Goal: Information Seeking & Learning: Find specific page/section

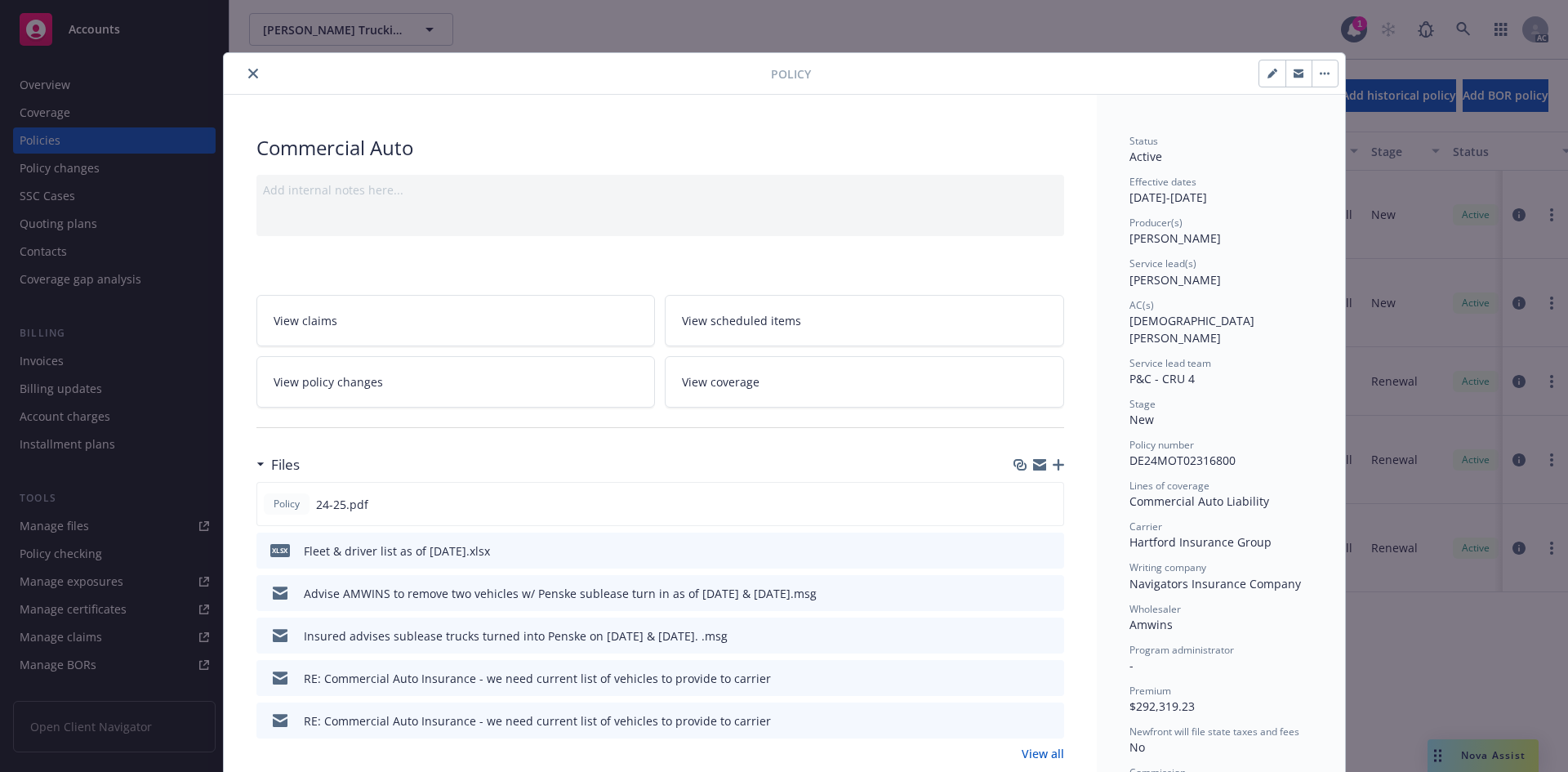
drag, startPoint x: 1157, startPoint y: 40, endPoint x: 525, endPoint y: 2, distance: 633.1
click at [1128, 36] on div "Policy Commercial Auto Add internal notes here... View claims View scheduled it…" at bounding box center [784, 386] width 1568 height 772
click at [249, 73] on icon "close" at bounding box center [254, 74] width 10 height 10
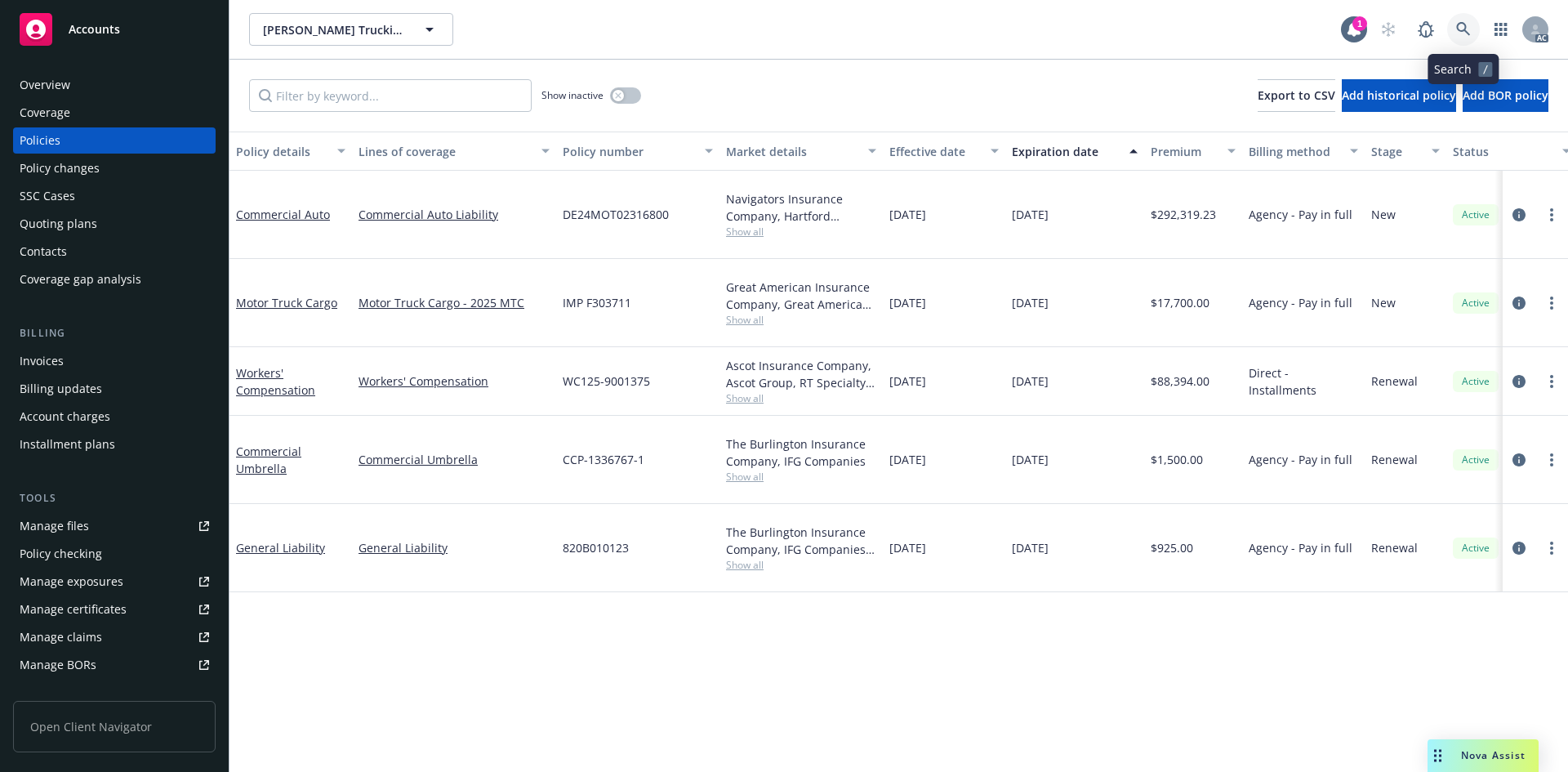
click at [1459, 27] on icon at bounding box center [1463, 29] width 14 height 14
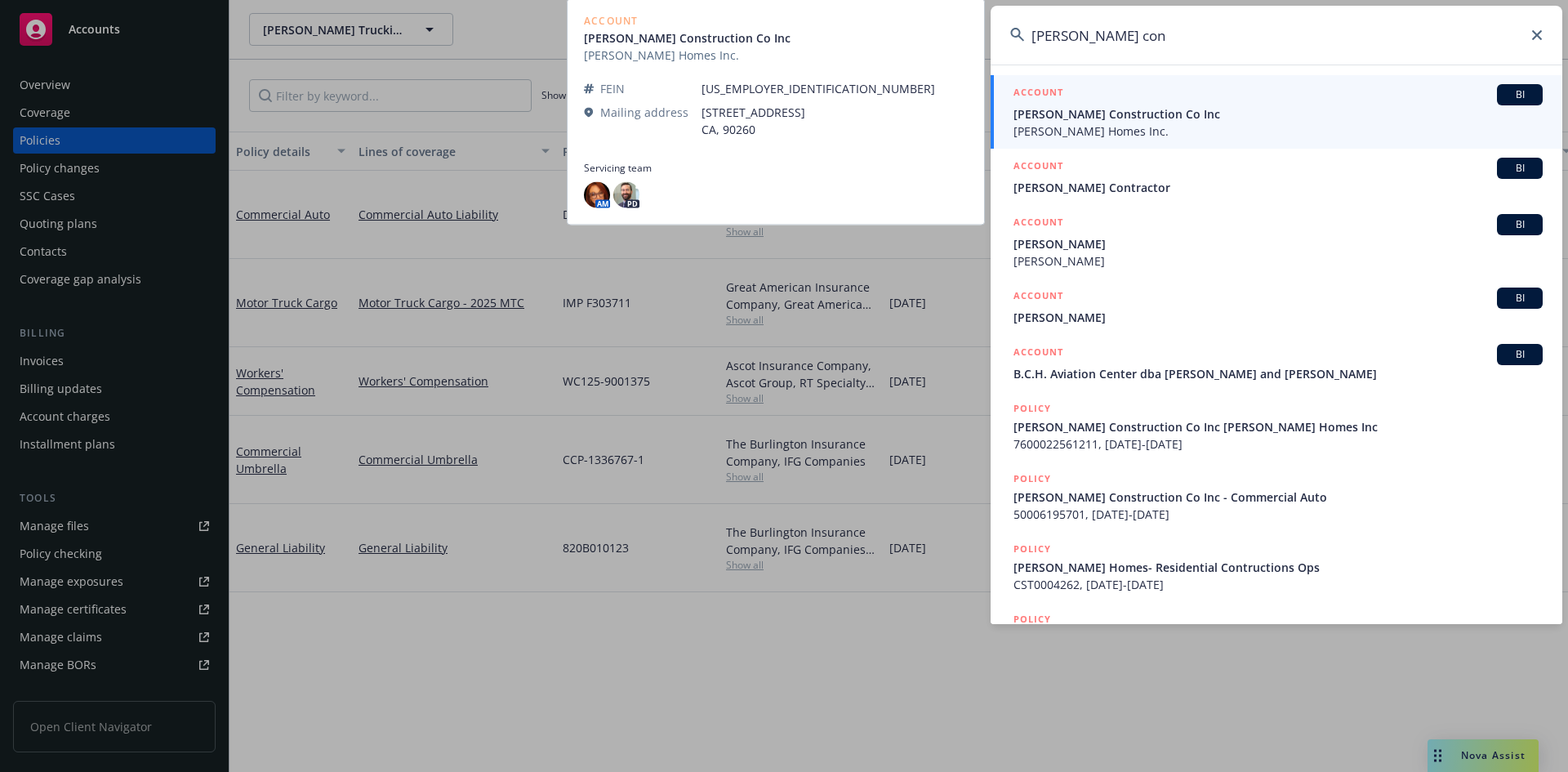
type input "[PERSON_NAME] con"
click at [1115, 119] on span "[PERSON_NAME] Construction Co Inc" at bounding box center [1279, 114] width 529 height 17
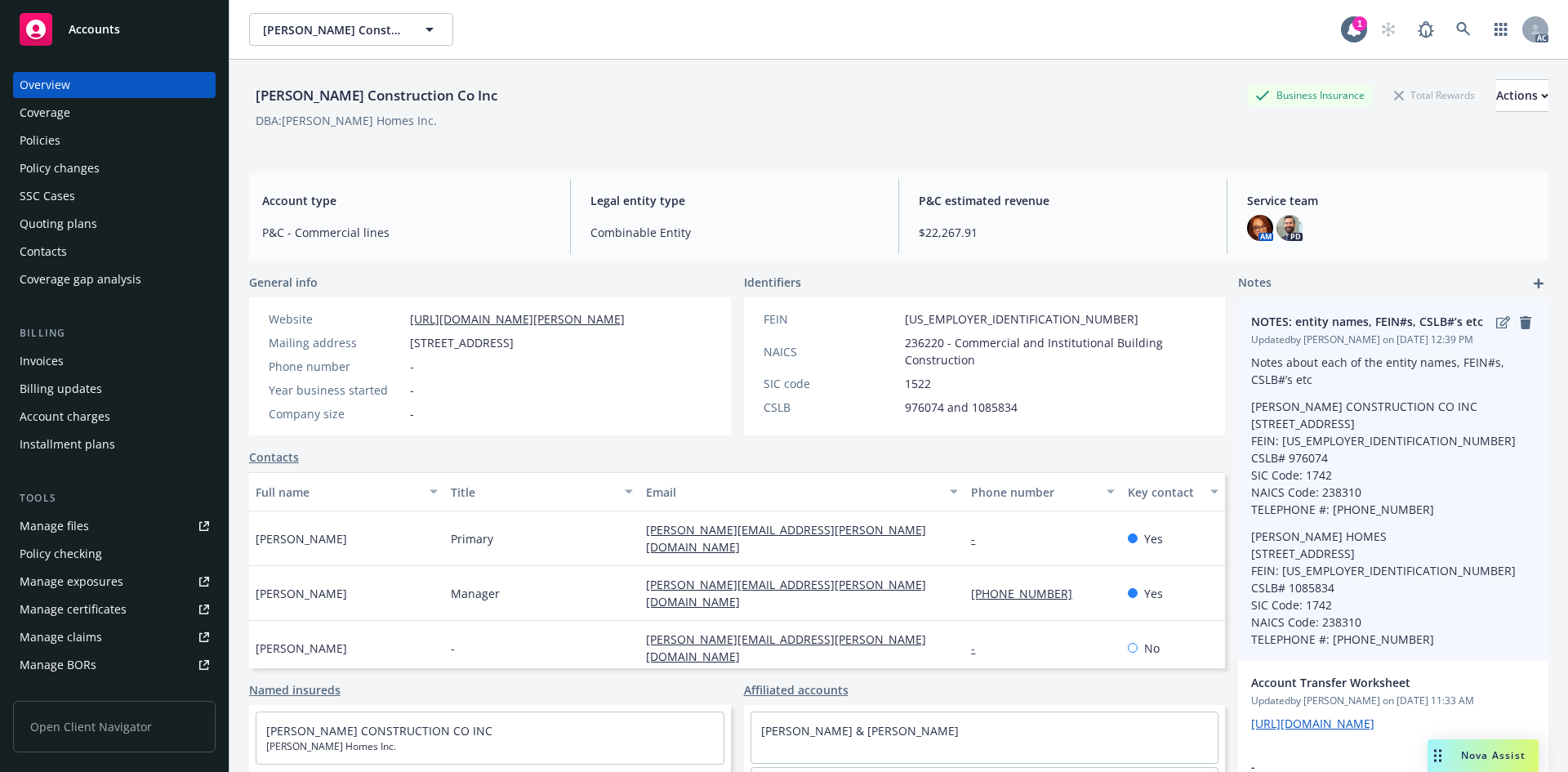
scroll to position [82, 0]
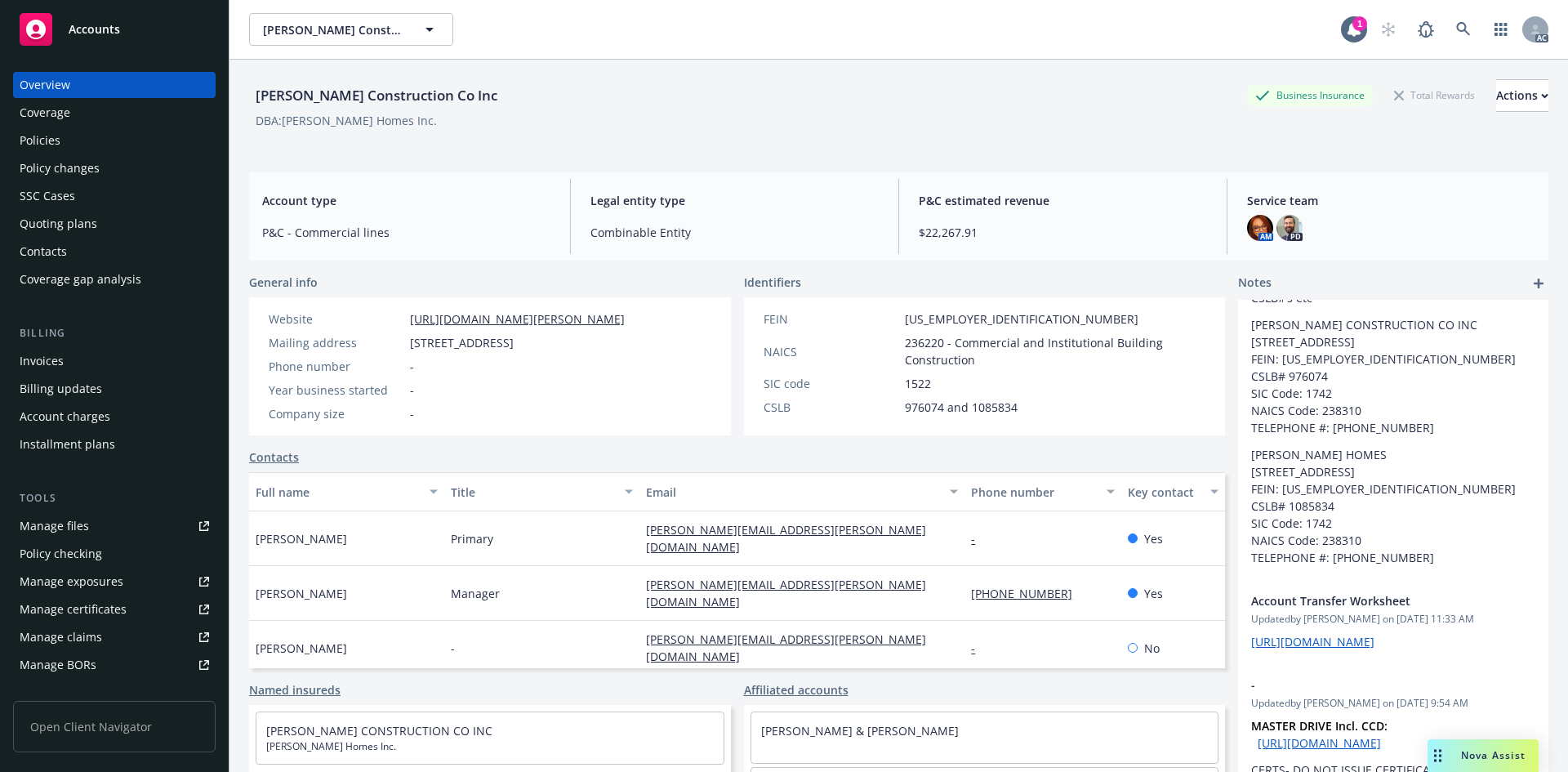
drag, startPoint x: 1277, startPoint y: 227, endPoint x: 1221, endPoint y: 221, distance: 56.3
click at [1277, 227] on img at bounding box center [1290, 227] width 26 height 26
click at [1258, 227] on img at bounding box center [1260, 227] width 26 height 26
click at [1098, 194] on span "P&C estimated revenue" at bounding box center [1063, 200] width 288 height 17
click at [1449, 21] on link at bounding box center [1463, 29] width 33 height 33
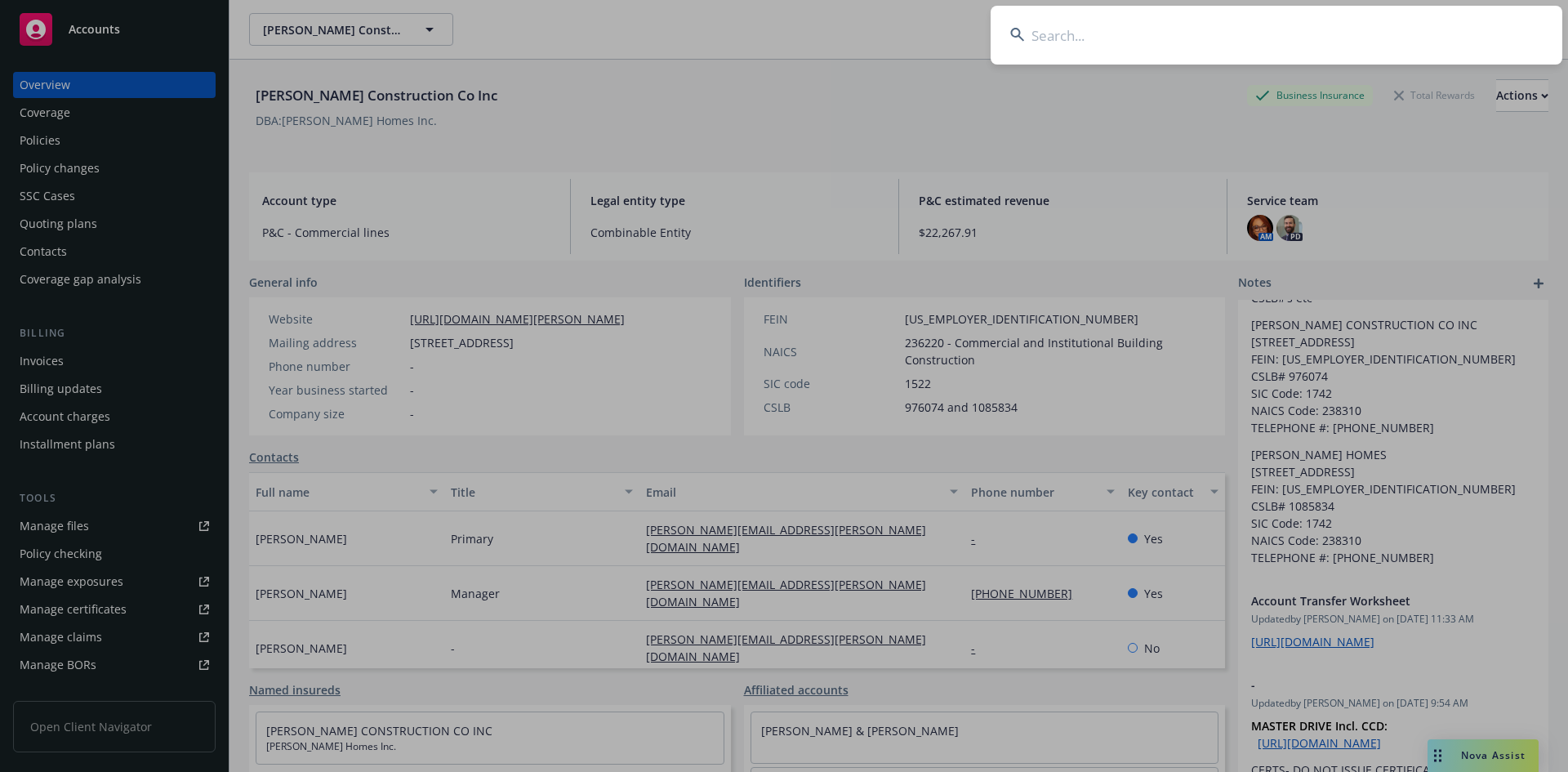
click at [1110, 38] on input at bounding box center [1276, 36] width 572 height 59
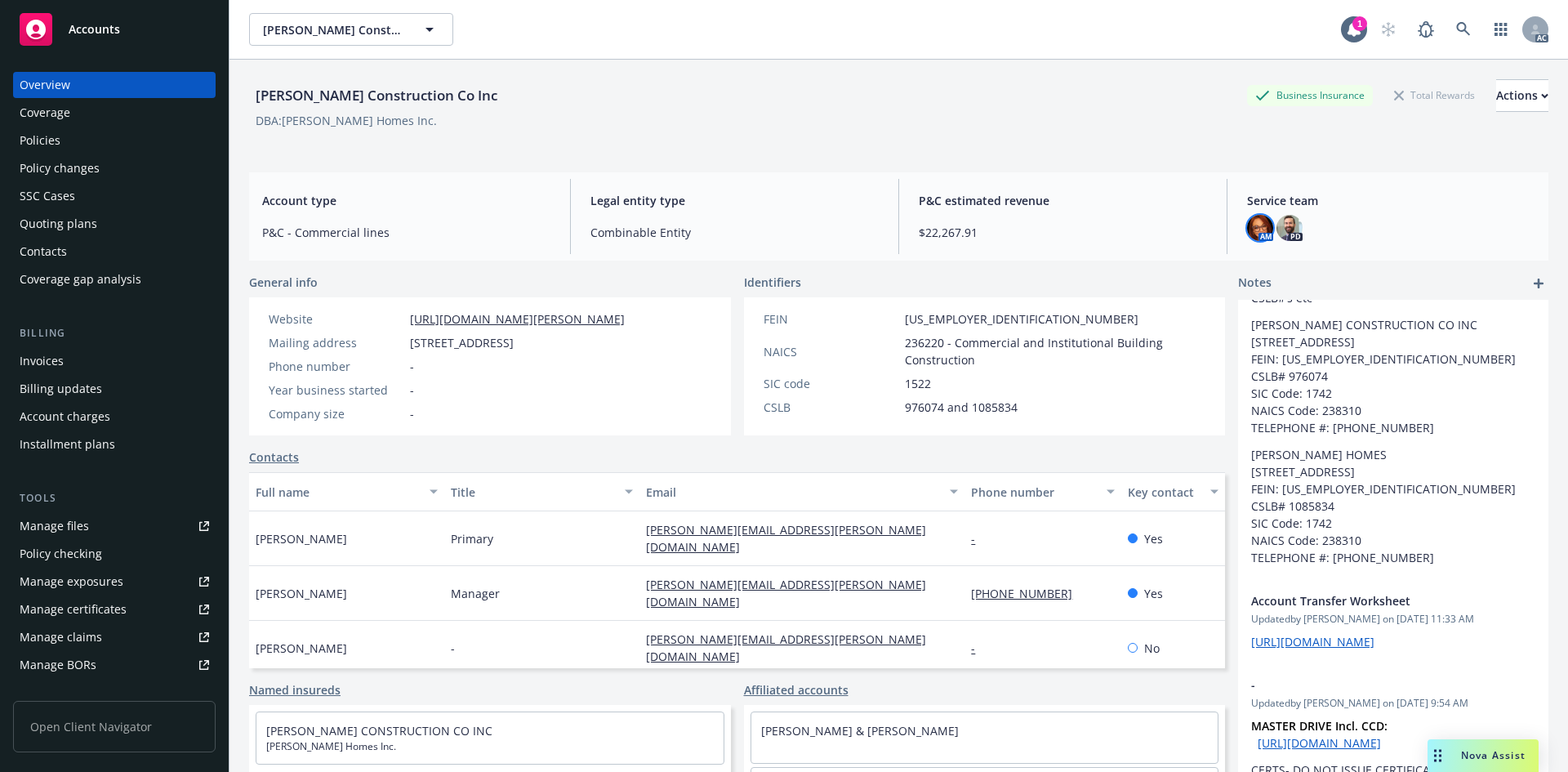
click at [1252, 223] on img at bounding box center [1260, 227] width 26 height 26
drag, startPoint x: 953, startPoint y: 201, endPoint x: 871, endPoint y: 100, distance: 130.1
click at [952, 200] on span "P&C estimated revenue" at bounding box center [1063, 200] width 288 height 17
click at [1456, 33] on icon at bounding box center [1463, 29] width 14 height 14
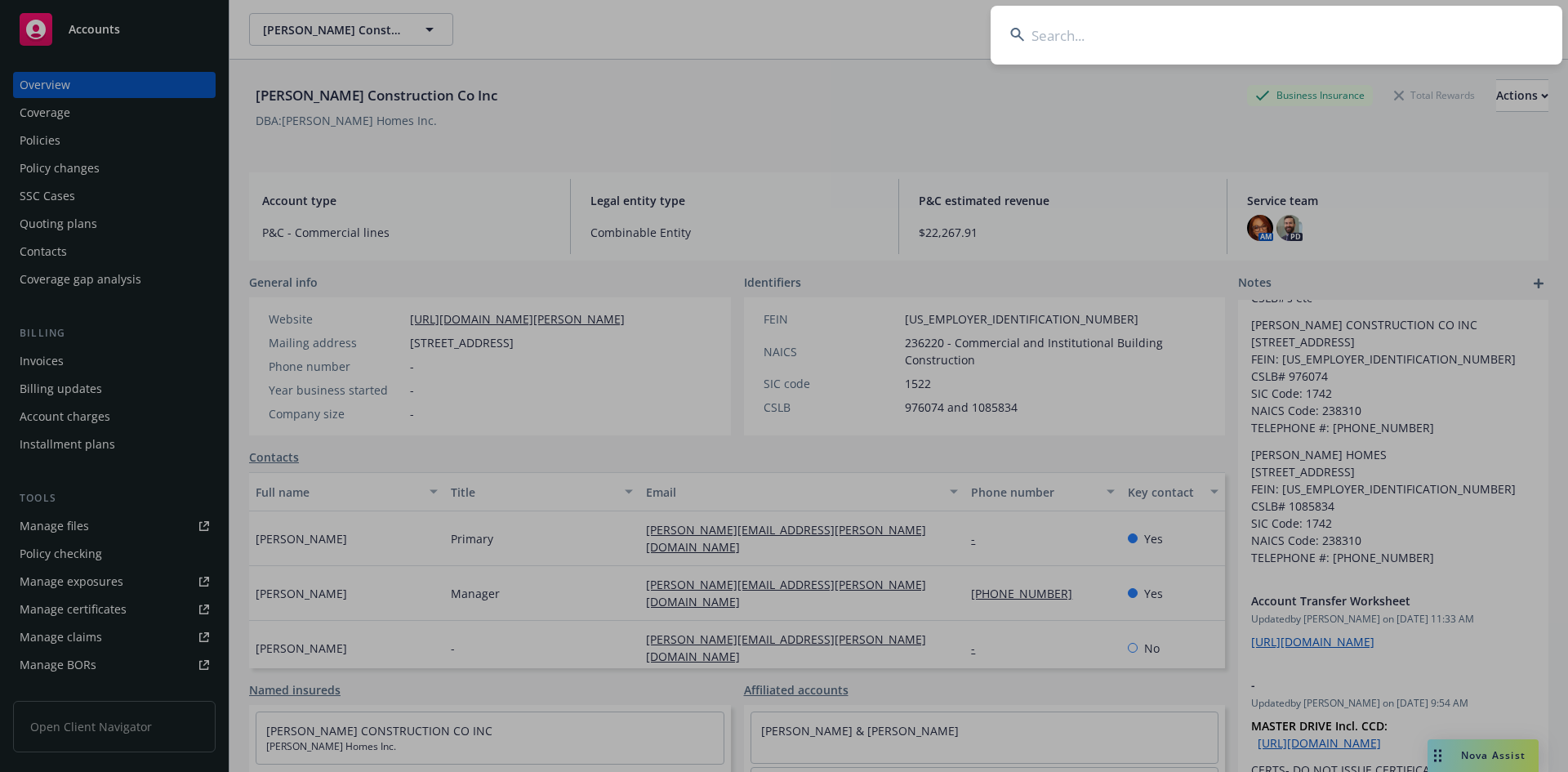
type input "A"
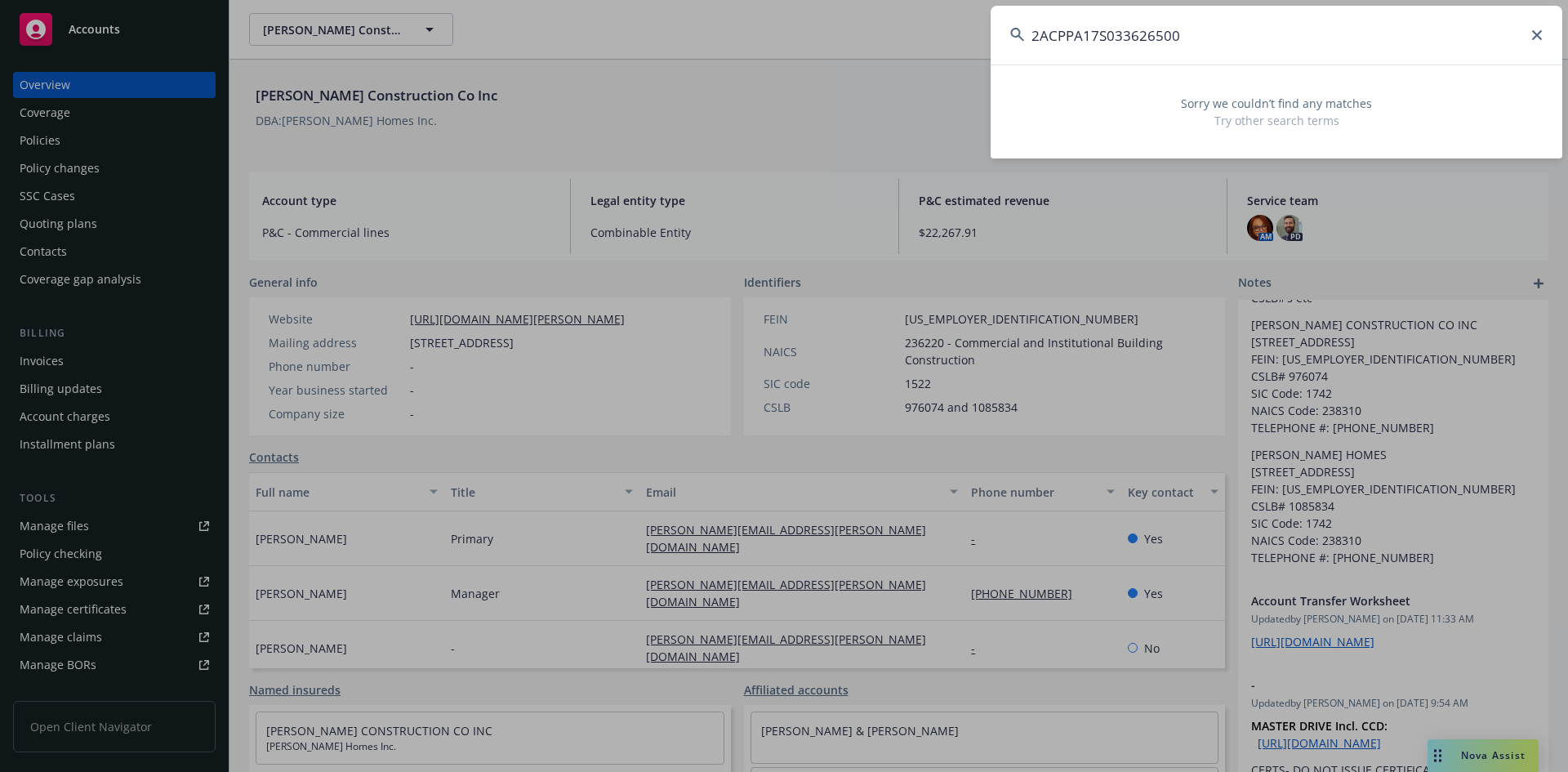
drag, startPoint x: 1201, startPoint y: 40, endPoint x: 1025, endPoint y: 46, distance: 176.1
click at [1025, 46] on input "2ACPPA17S033626500" at bounding box center [1276, 36] width 572 height 59
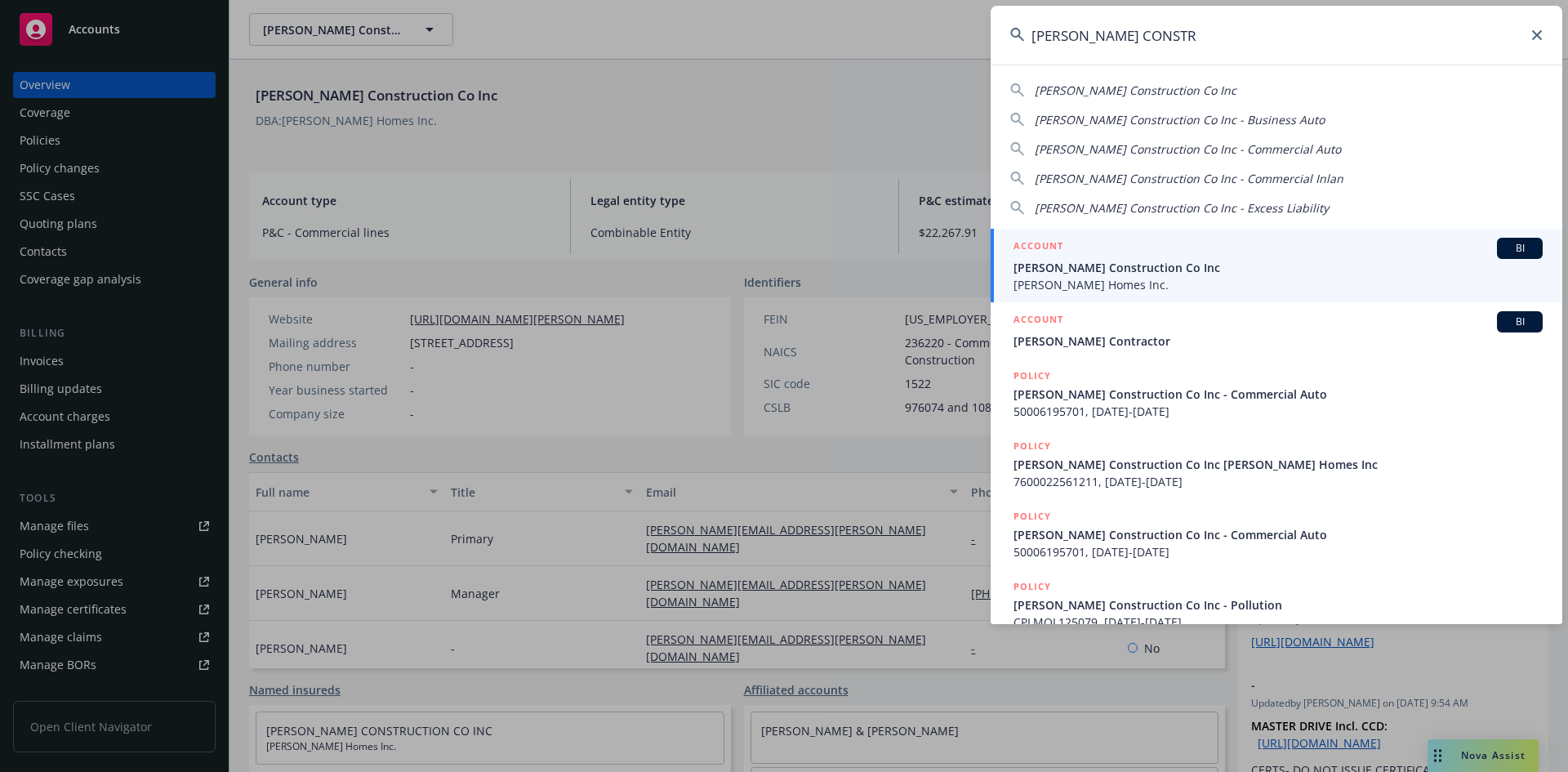
type input "[PERSON_NAME] CONSTR"
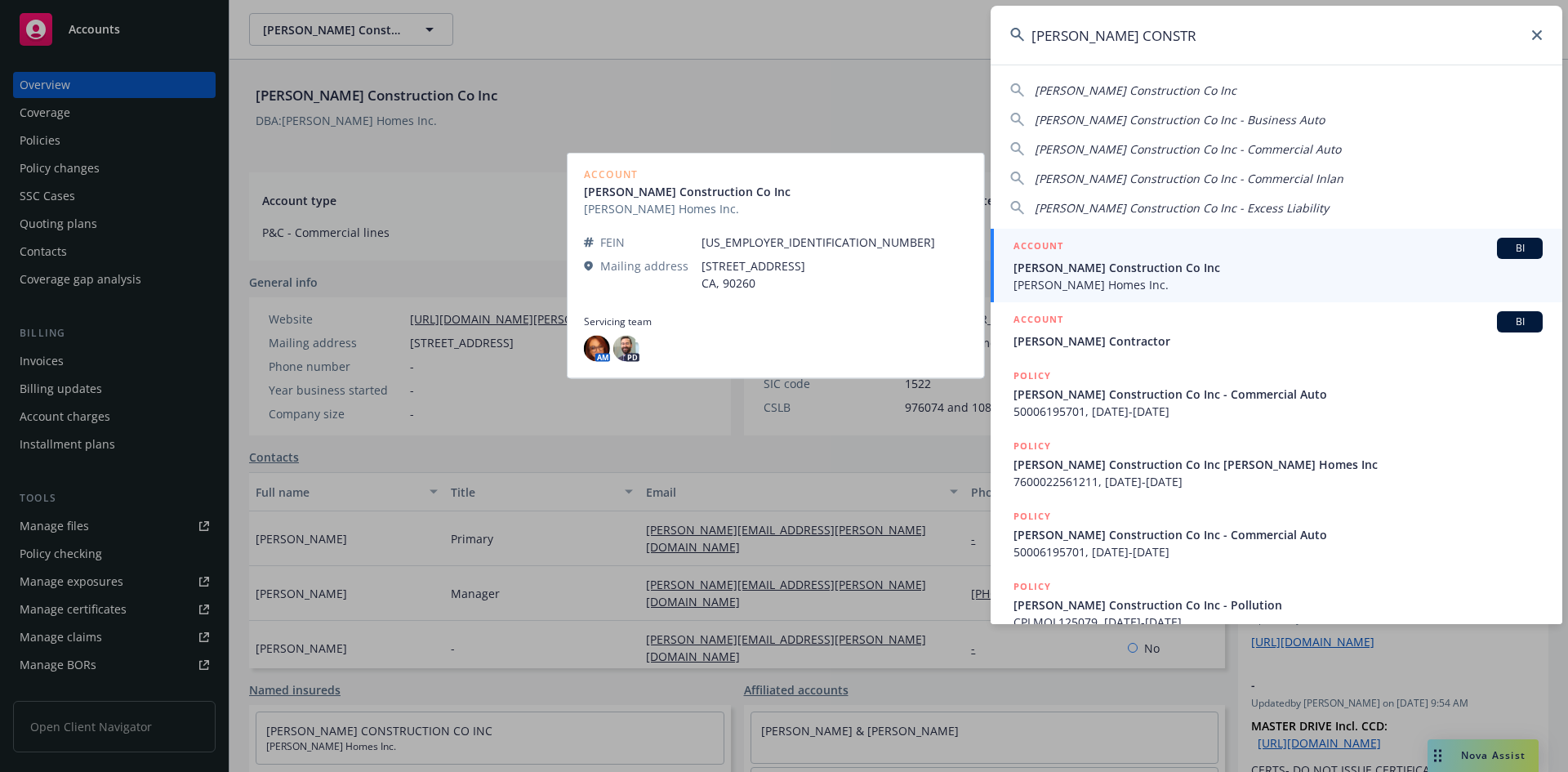
click at [1086, 277] on span "[PERSON_NAME] Homes Inc." at bounding box center [1279, 284] width 529 height 17
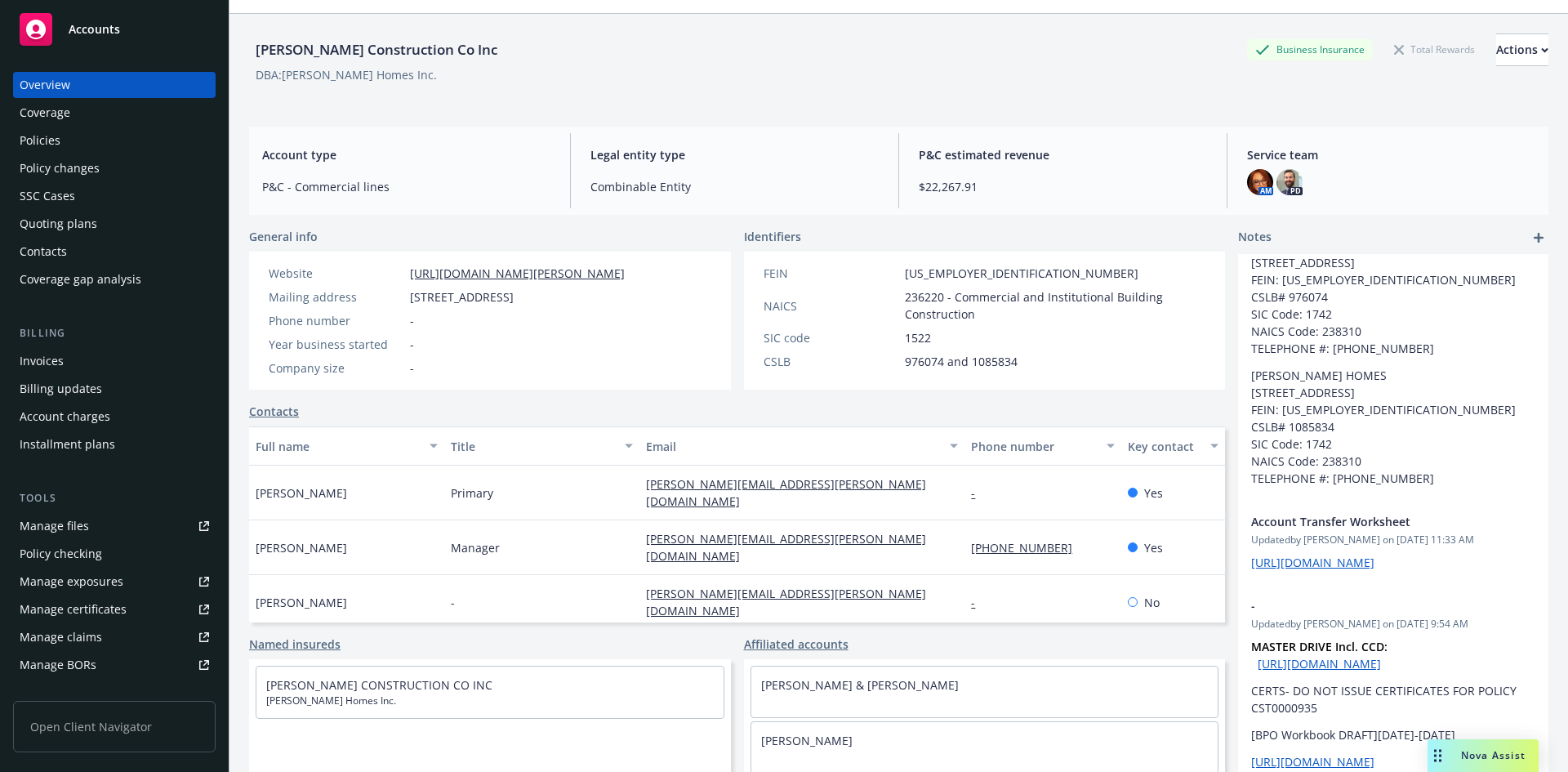
scroll to position [84, 0]
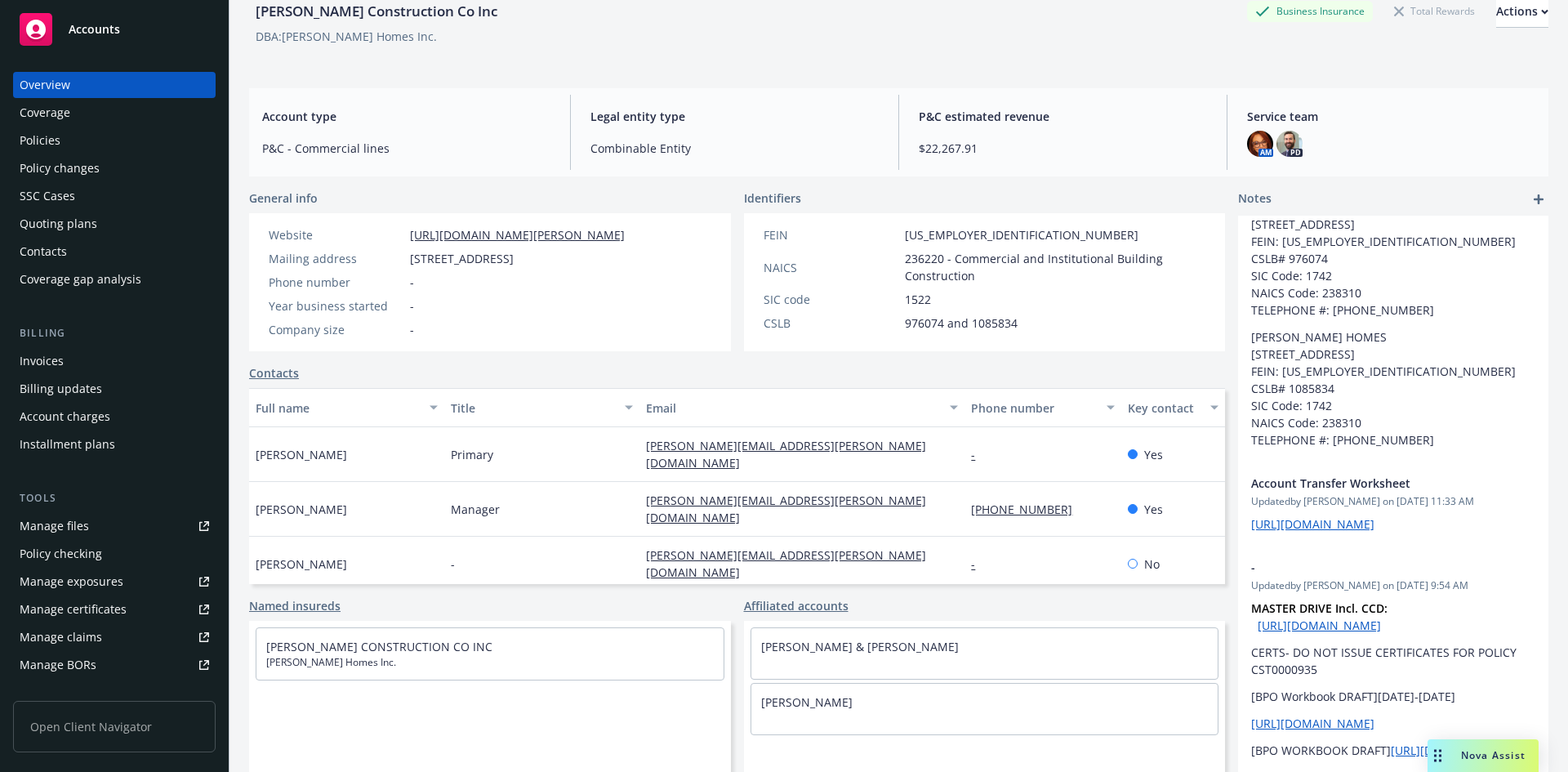
click at [523, 645] on div "[PERSON_NAME] CONSTRUCTION CO INC [PERSON_NAME] Homes Inc." at bounding box center [490, 654] width 467 height 52
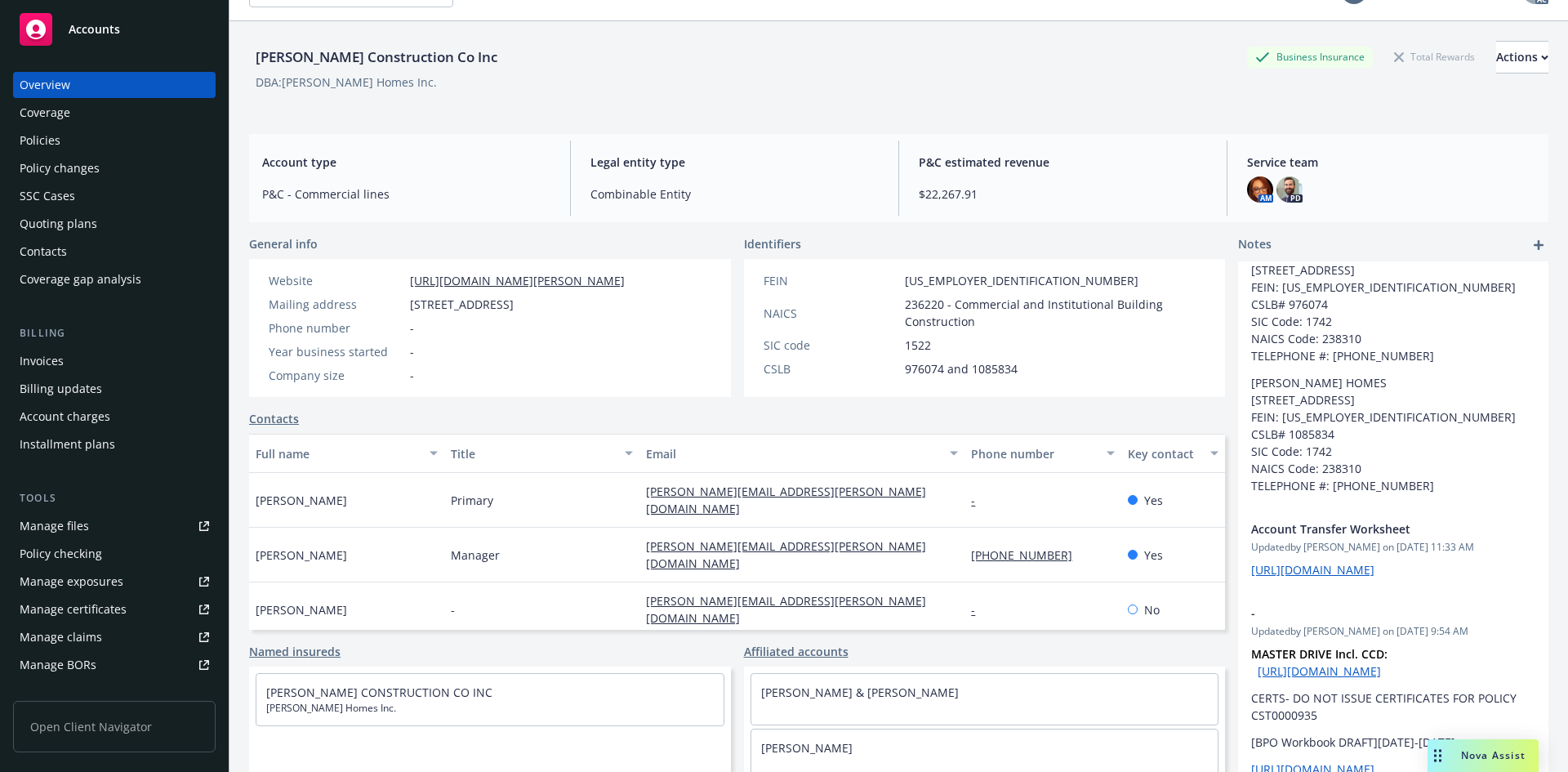
scroll to position [0, 0]
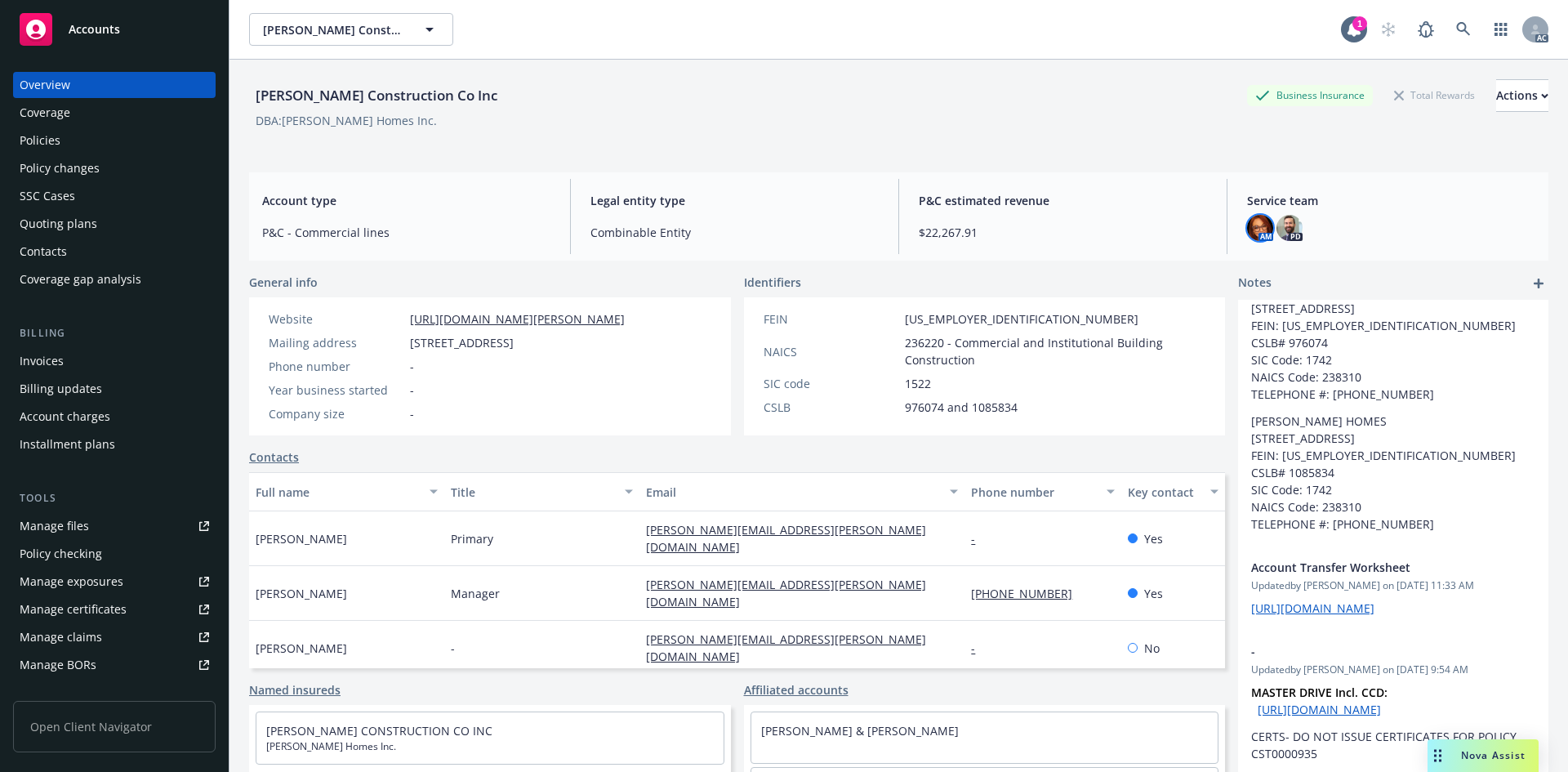
click at [1253, 227] on img at bounding box center [1260, 227] width 26 height 26
click at [950, 172] on div "Account type P&C - Commercial lines Legal entity type Combinable Entity P&C est…" at bounding box center [899, 216] width 1300 height 88
click at [1456, 25] on icon at bounding box center [1463, 29] width 14 height 14
drag, startPoint x: 739, startPoint y: 89, endPoint x: 719, endPoint y: 99, distance: 22.4
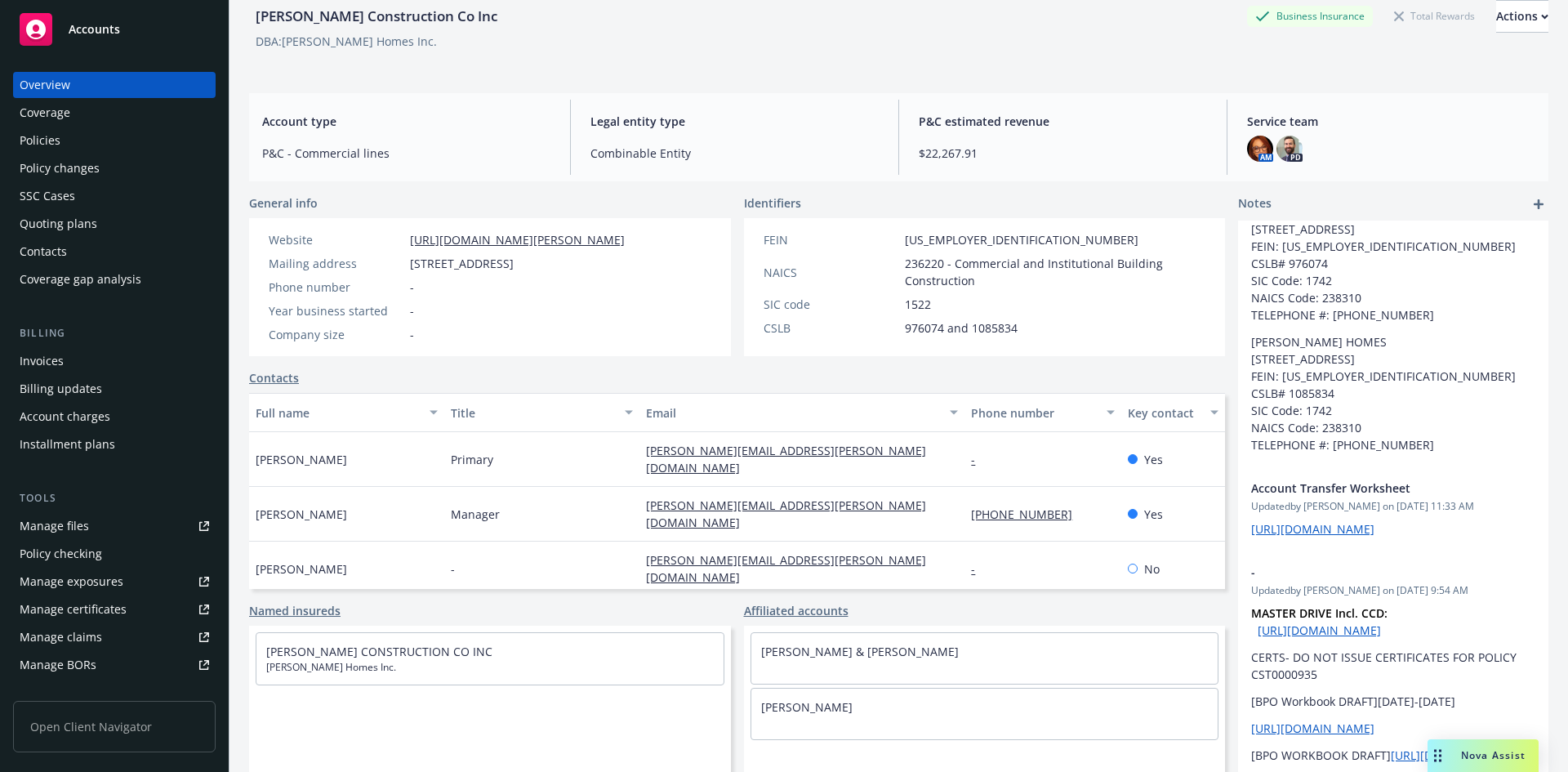
scroll to position [84, 0]
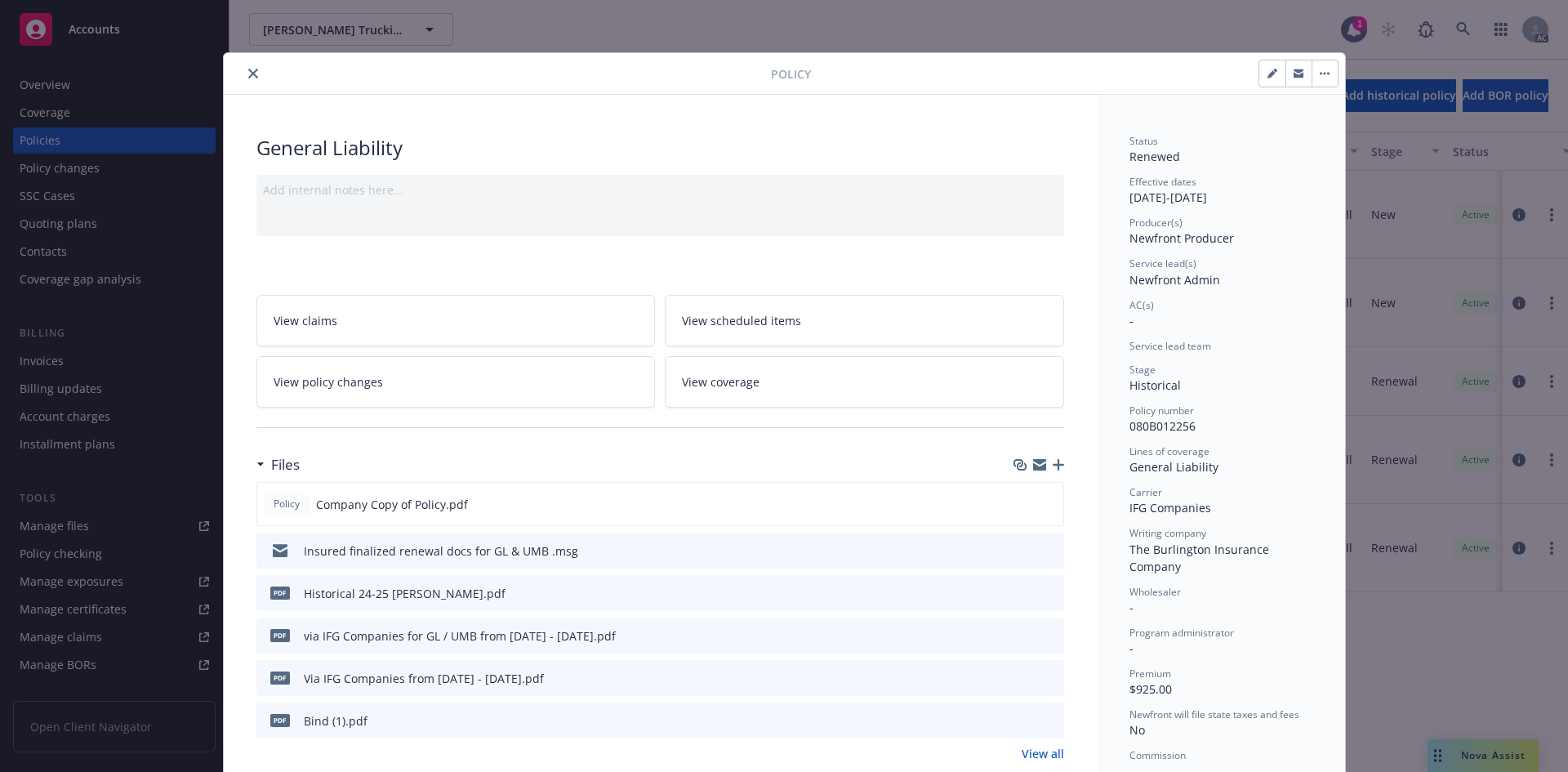
drag, startPoint x: 1220, startPoint y: 30, endPoint x: 1198, endPoint y: 27, distance: 22.2
click at [1217, 30] on div "Policy General Liability Add internal notes here... View claims View scheduled …" at bounding box center [784, 386] width 1568 height 772
drag, startPoint x: 957, startPoint y: 7, endPoint x: 732, endPoint y: 0, distance: 225.1
click at [951, 7] on div "Policy General Liability Add internal notes here... View claims View scheduled …" at bounding box center [784, 386] width 1568 height 772
click at [249, 74] on icon "close" at bounding box center [254, 74] width 10 height 10
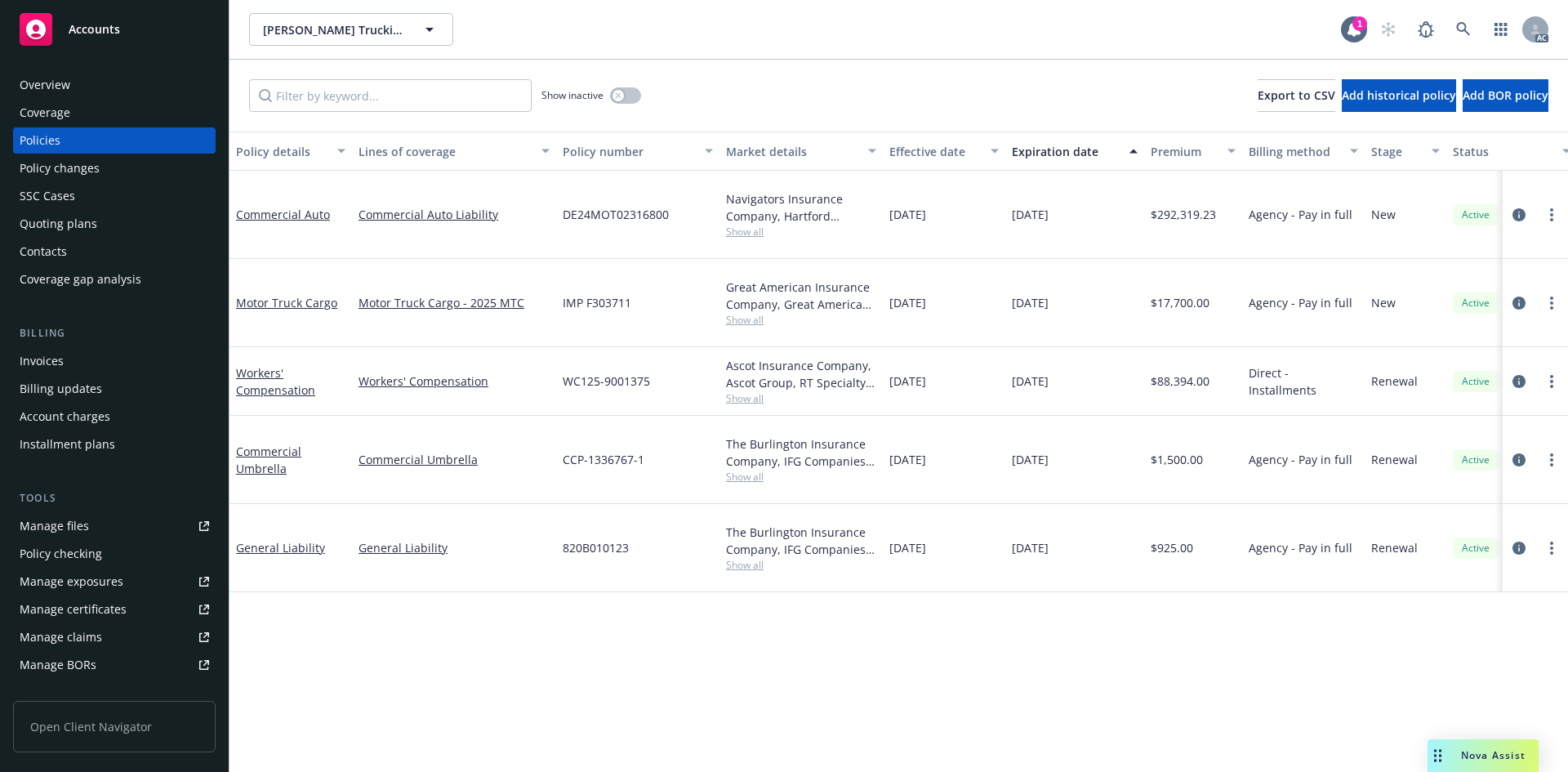
click at [609, 36] on div "Nick Spano Trucking LLC Nick Spano Trucking LLC" at bounding box center [795, 29] width 1092 height 33
click at [609, 41] on div "Nick Spano Trucking LLC Nick Spano Trucking LLC" at bounding box center [795, 29] width 1092 height 33
click at [672, 94] on div "Show inactive Export to CSV Add historical policy Add BOR policy" at bounding box center [898, 96] width 1339 height 72
